Goal: Book appointment/travel/reservation

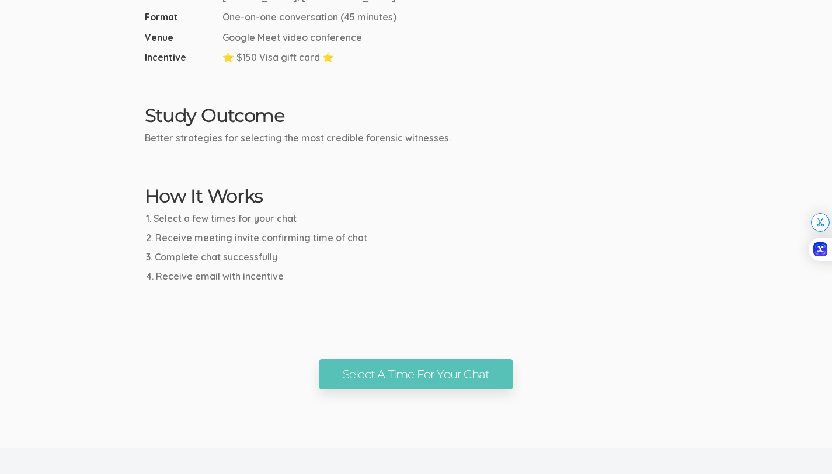
scroll to position [500, 0]
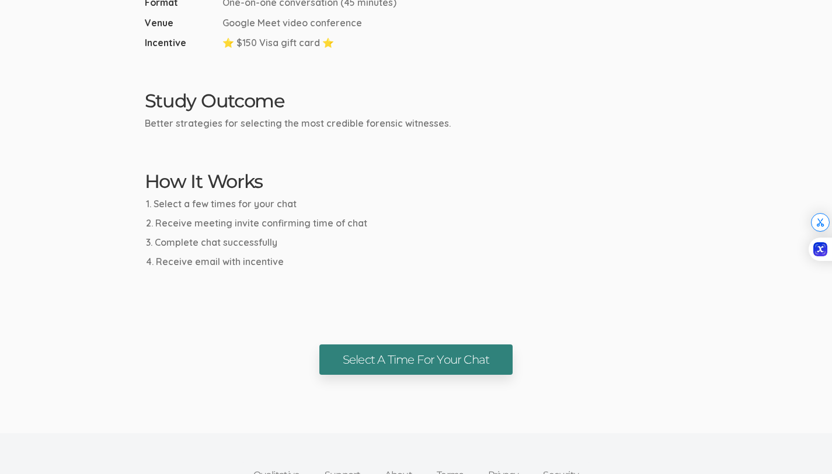
click at [379, 352] on link "Select A Time For Your Chat" at bounding box center [415, 359] width 193 height 31
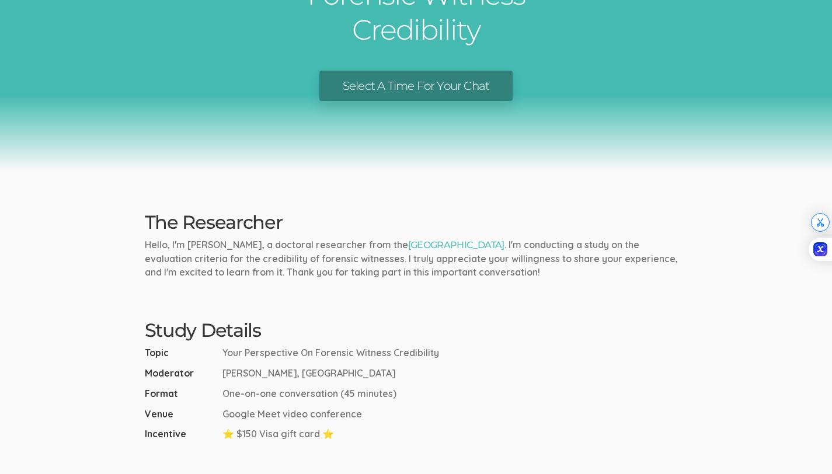
scroll to position [0, 0]
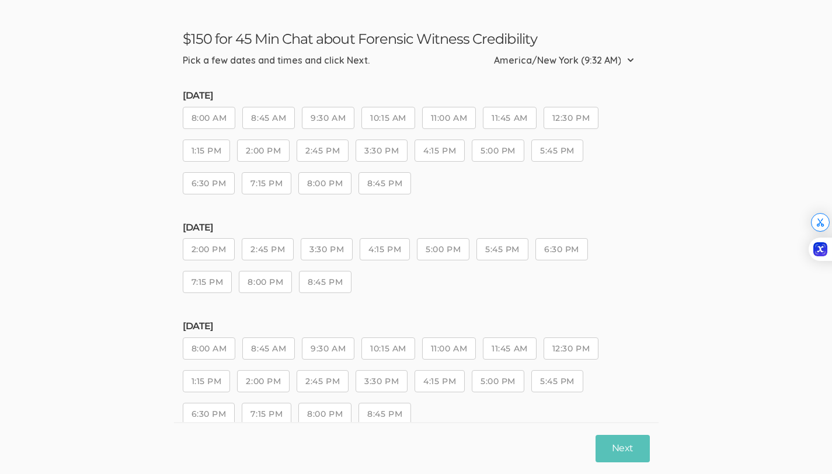
scroll to position [38, 0]
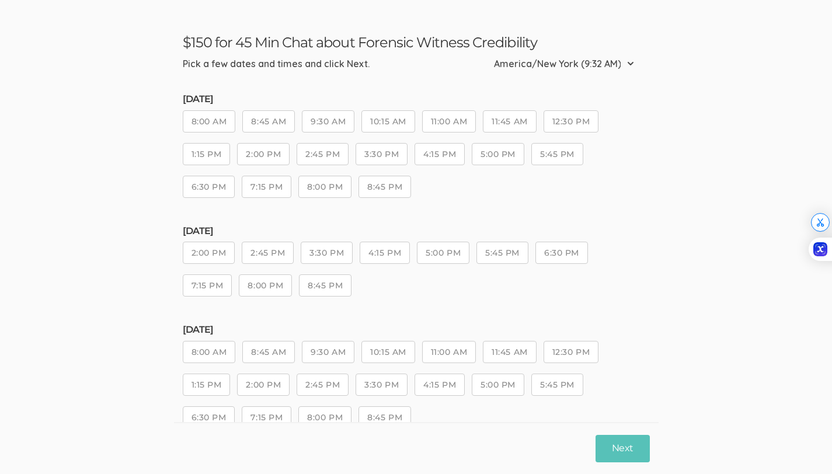
drag, startPoint x: 362, startPoint y: 46, endPoint x: 459, endPoint y: 36, distance: 96.8
click at [459, 36] on h3 "$150 for 45 Min Chat about Forensic Witness Credibility" at bounding box center [416, 42] width 467 height 17
click at [557, 126] on button "12:30 PM" at bounding box center [570, 121] width 55 height 22
click at [629, 442] on button "Next" at bounding box center [622, 448] width 54 height 27
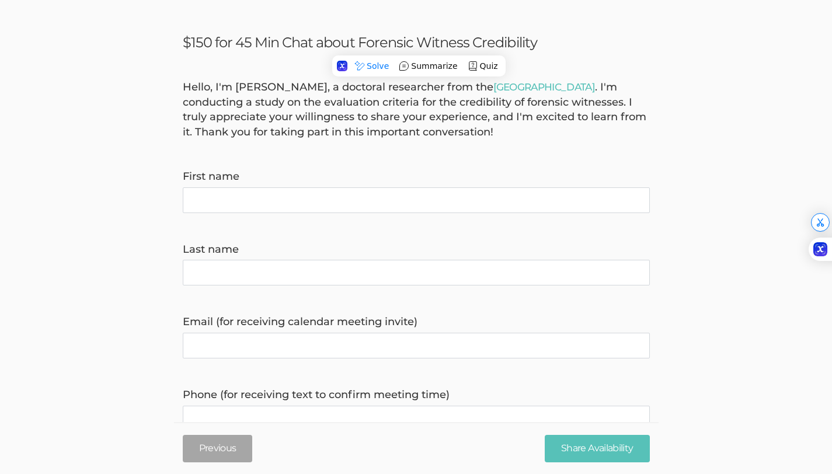
scroll to position [0, 0]
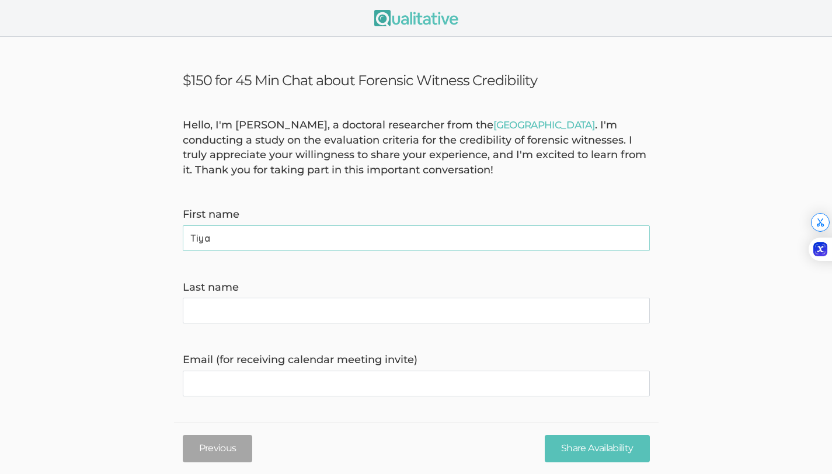
type name "Tiya"
click at [226, 319] on name "Last name" at bounding box center [416, 311] width 467 height 26
type name "[PERSON_NAME]"
click at [411, 277] on form "Hello, I'm [PERSON_NAME], a doctoral researcher from the [GEOGRAPHIC_DATA] . I'…" at bounding box center [416, 435] width 832 height 635
click at [368, 384] on invite\) "Email (for receiving calendar meeting invite)" at bounding box center [416, 384] width 467 height 26
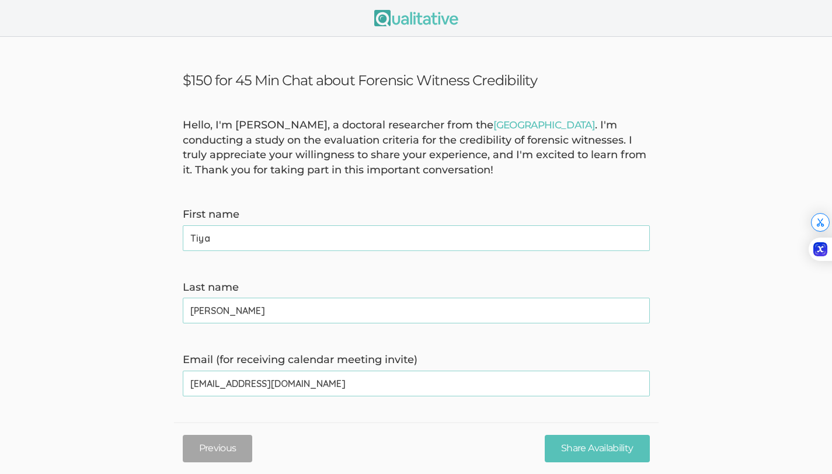
type invite\) "[EMAIL_ADDRESS][DOMAIN_NAME]"
click at [658, 369] on form "Hello, I'm [PERSON_NAME], a doctoral researcher from the [GEOGRAPHIC_DATA] . I'…" at bounding box center [416, 435] width 832 height 635
click at [625, 441] on input "Share Availability" at bounding box center [597, 448] width 104 height 27
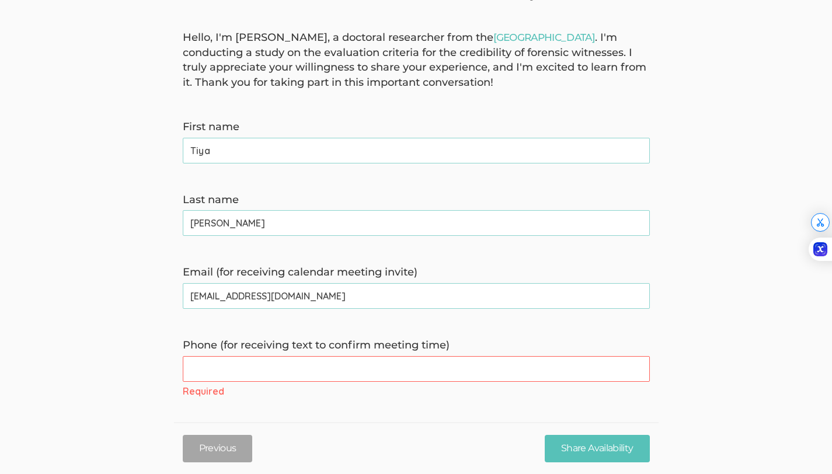
click at [337, 366] on time\) "Phone (for receiving text to confirm meeting time)" at bounding box center [416, 369] width 467 height 26
type time\) "8483917579"
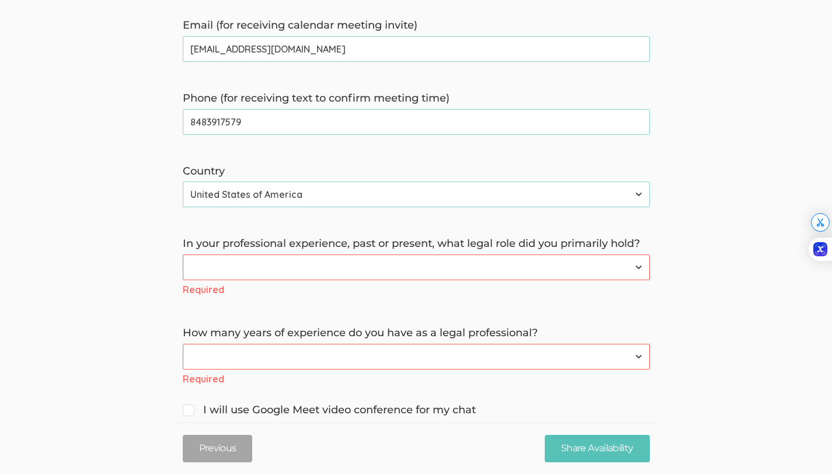
scroll to position [425, 0]
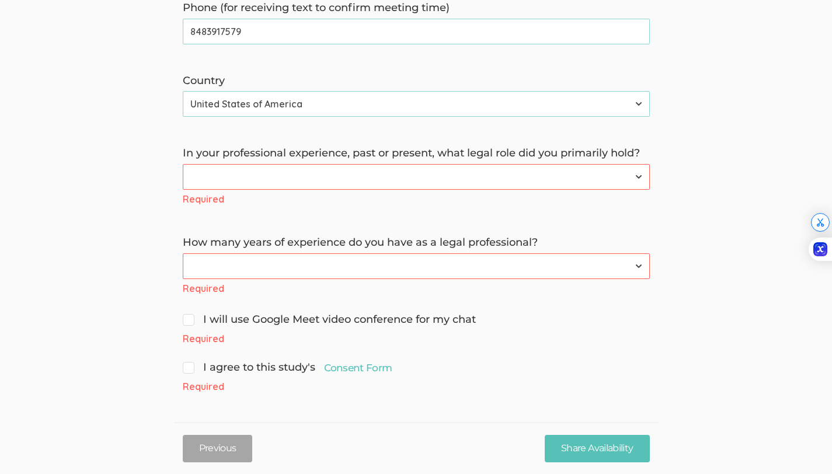
click at [224, 168] on select "Forensic Professional (also includes Forensic Analyst or Forensic Examiner) Inv…" at bounding box center [416, 177] width 467 height 26
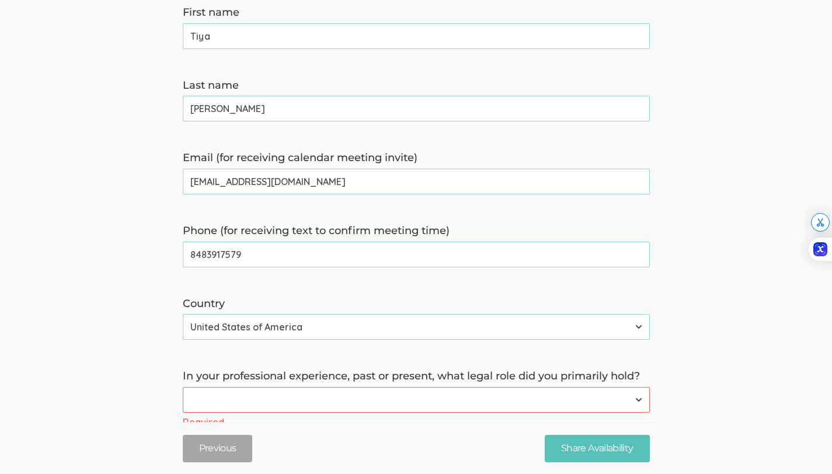
scroll to position [131, 0]
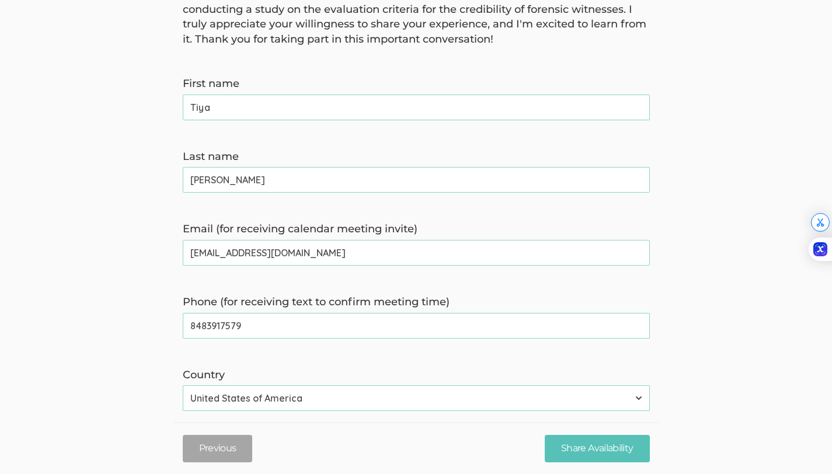
click at [256, 247] on invite\) "[EMAIL_ADDRESS][DOMAIN_NAME]" at bounding box center [416, 253] width 467 height 26
type invite\) "[DOMAIN_NAME][EMAIL_ADDRESS][DOMAIN_NAME]"
click at [713, 243] on form "Hello, I'm [PERSON_NAME], a doctoral researcher from the [GEOGRAPHIC_DATA] . I'…" at bounding box center [416, 337] width 832 height 700
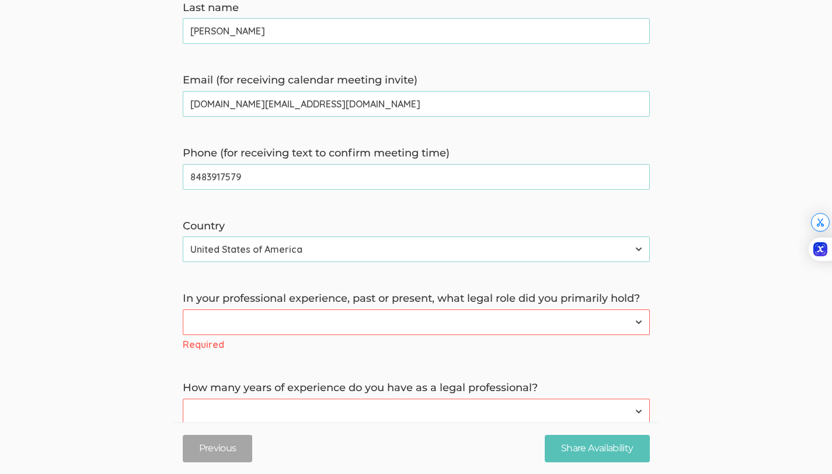
scroll to position [281, 0]
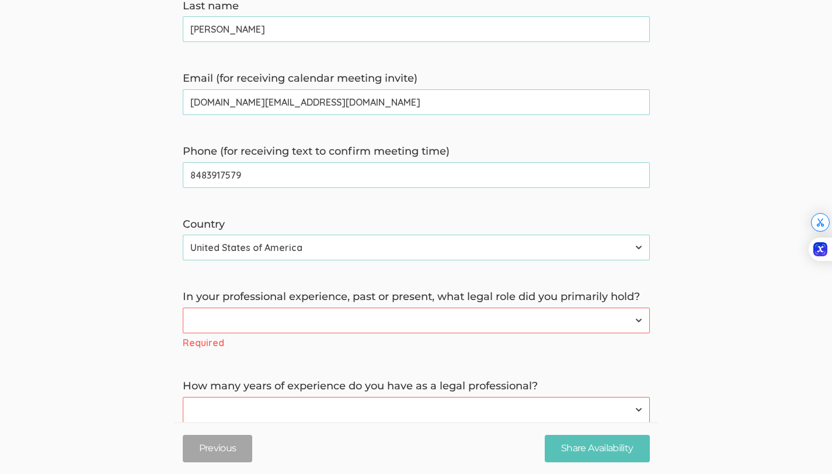
click at [500, 325] on select "Forensic Professional (also includes Forensic Analyst or Forensic Examiner) Inv…" at bounding box center [416, 321] width 467 height 26
select select "3"
click at [183, 308] on select "Forensic Professional (also includes Forensic Analyst or Forensic Examiner) Inv…" at bounding box center [416, 321] width 467 height 26
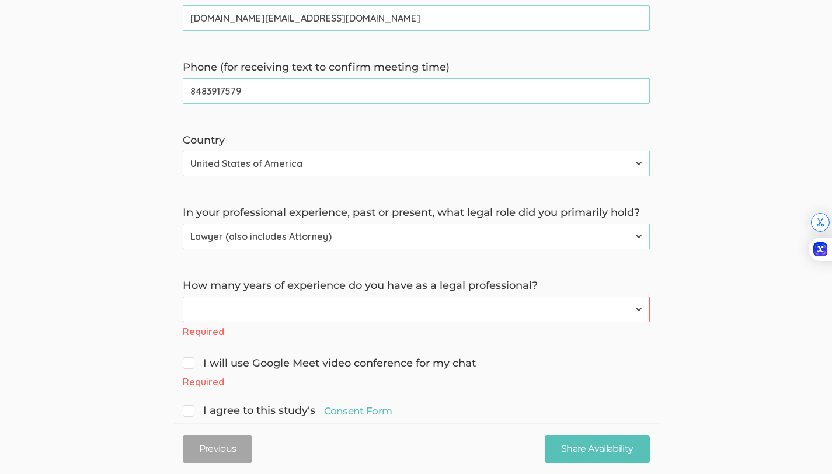
scroll to position [366, 0]
click at [385, 302] on select "Less than 1 year 1 to 4 years 5+ years" at bounding box center [416, 309] width 467 height 26
select select "1"
click at [183, 296] on select "Less than 1 year 1 to 4 years 5+ years" at bounding box center [416, 309] width 467 height 26
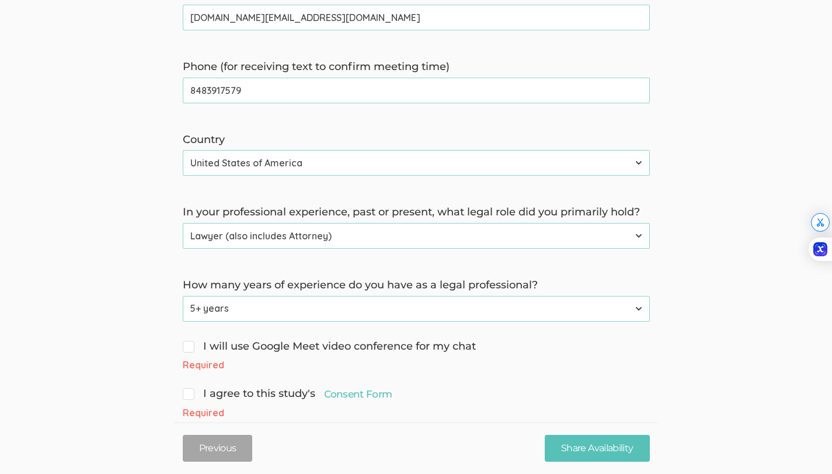
scroll to position [393, 0]
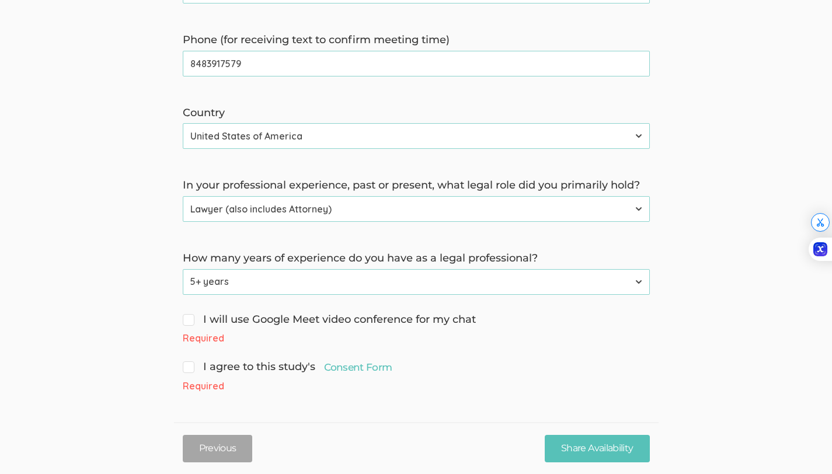
click at [254, 369] on span "I agree to this study's Consent Form" at bounding box center [288, 367] width 210 height 15
click at [190, 369] on input "I agree to this study's Consent Form" at bounding box center [187, 366] width 8 height 8
checkbox input "true"
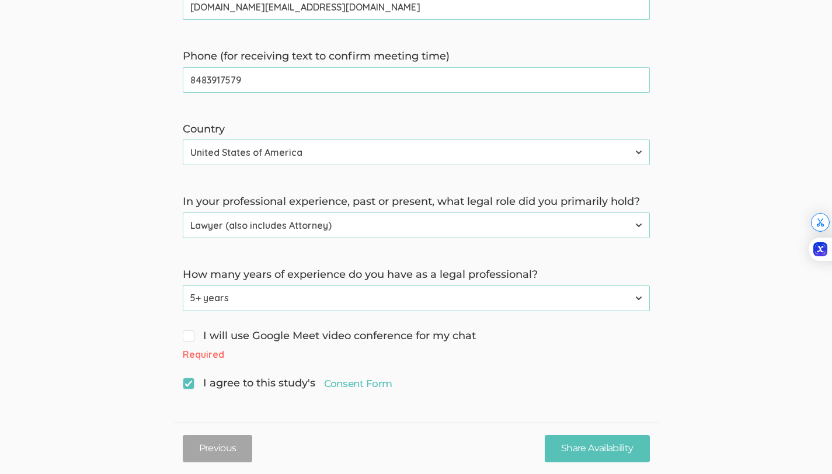
click at [219, 332] on span "I will use Google Meet video conference for my chat" at bounding box center [329, 336] width 293 height 15
click at [190, 332] on input "I will use Google Meet video conference for my chat" at bounding box center [187, 335] width 8 height 8
checkbox input "true"
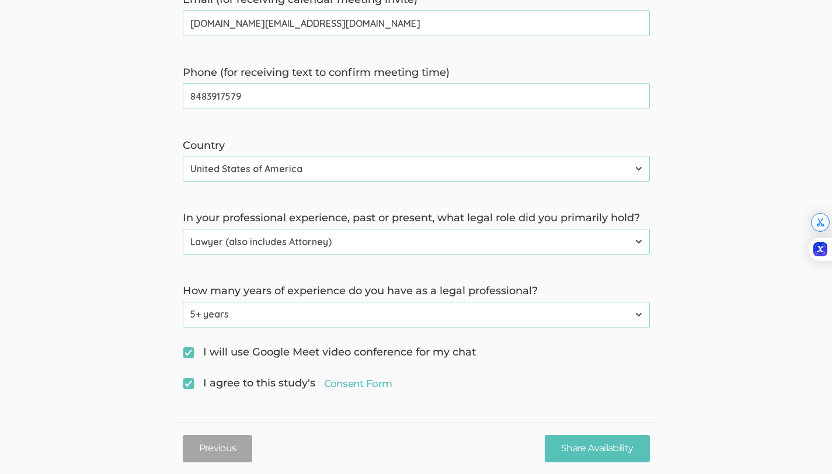
click at [423, 371] on form "Hello, I'm [PERSON_NAME], a doctoral researcher from the [GEOGRAPHIC_DATA] . I'…" at bounding box center [416, 75] width 832 height 635
click at [621, 452] on input "Share Availability" at bounding box center [597, 448] width 104 height 27
